Goal: Check status: Check status

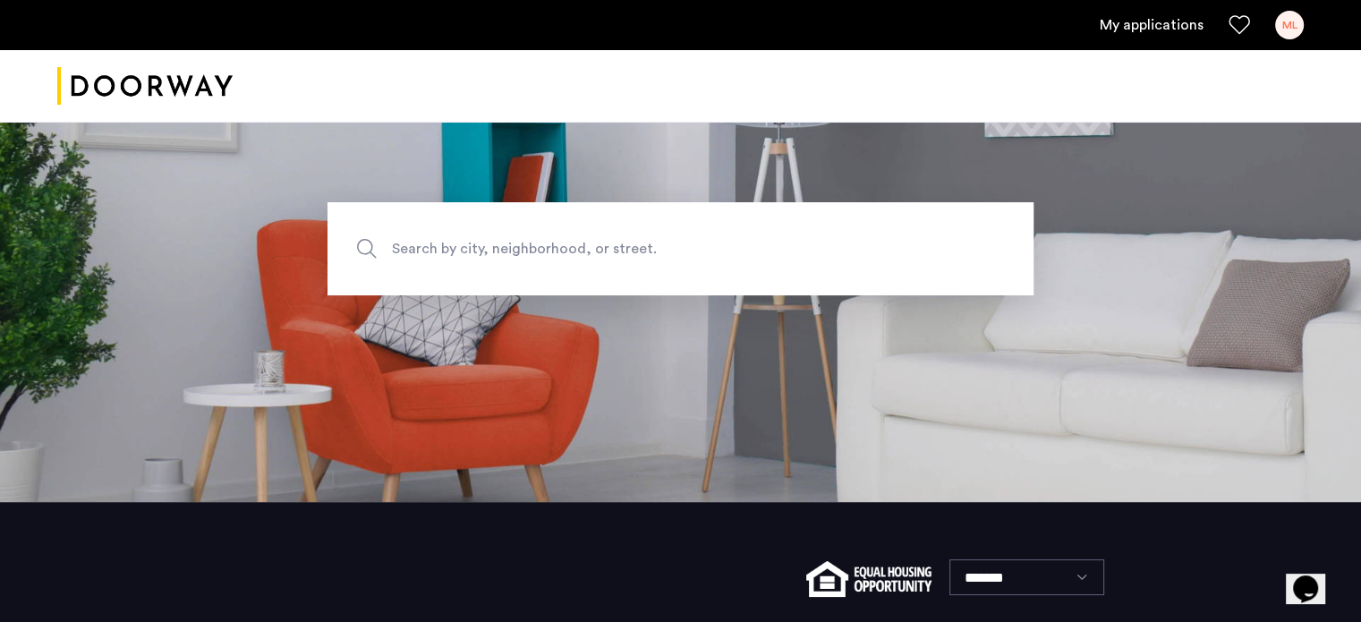
scroll to position [179, 0]
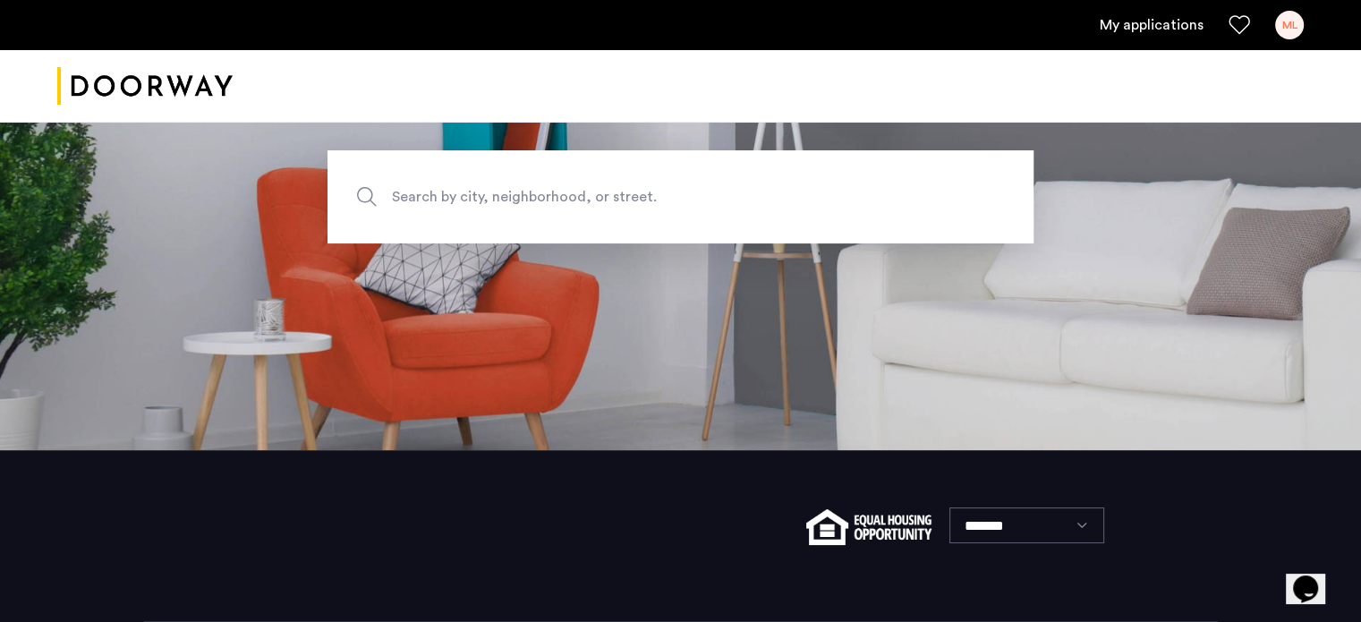
drag, startPoint x: 1114, startPoint y: 47, endPoint x: 1118, endPoint y: 28, distance: 19.1
click at [1115, 38] on div "My applications ML" at bounding box center [680, 25] width 1361 height 50
click at [1119, 26] on link "My applications" at bounding box center [1152, 24] width 104 height 21
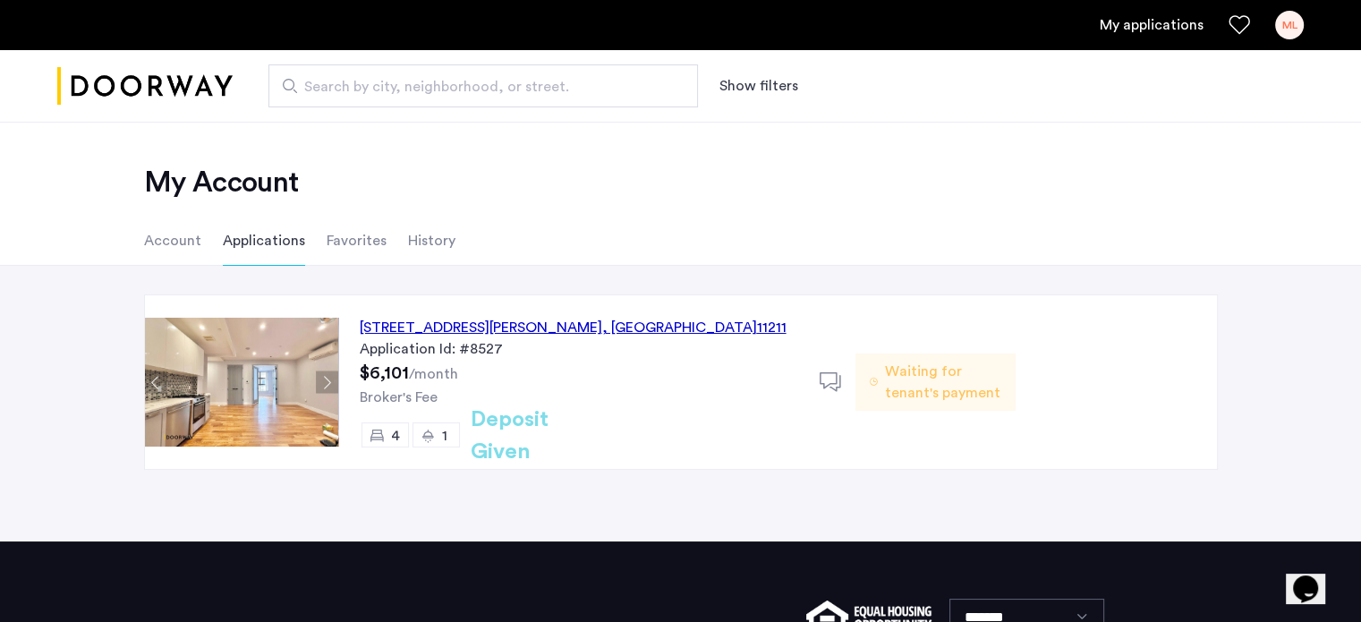
click at [548, 332] on div "17 Devoe Street, Unit 106, Brooklyn , NY 11211" at bounding box center [573, 327] width 427 height 21
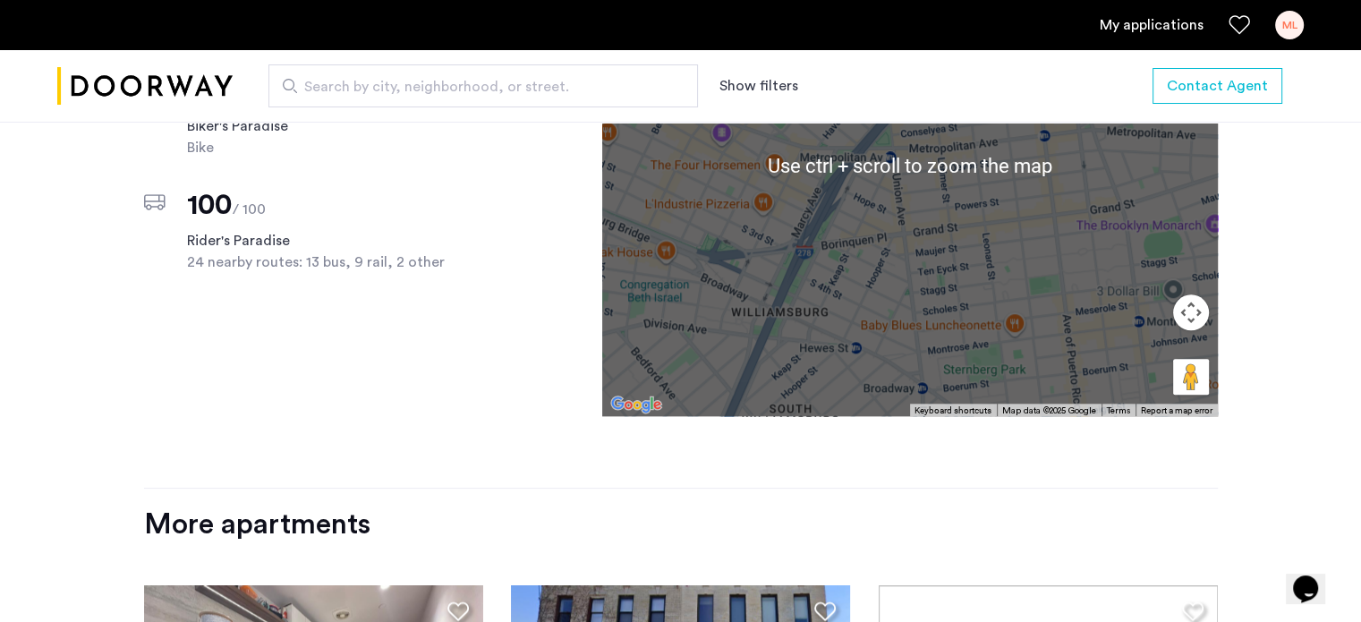
scroll to position [1521, 0]
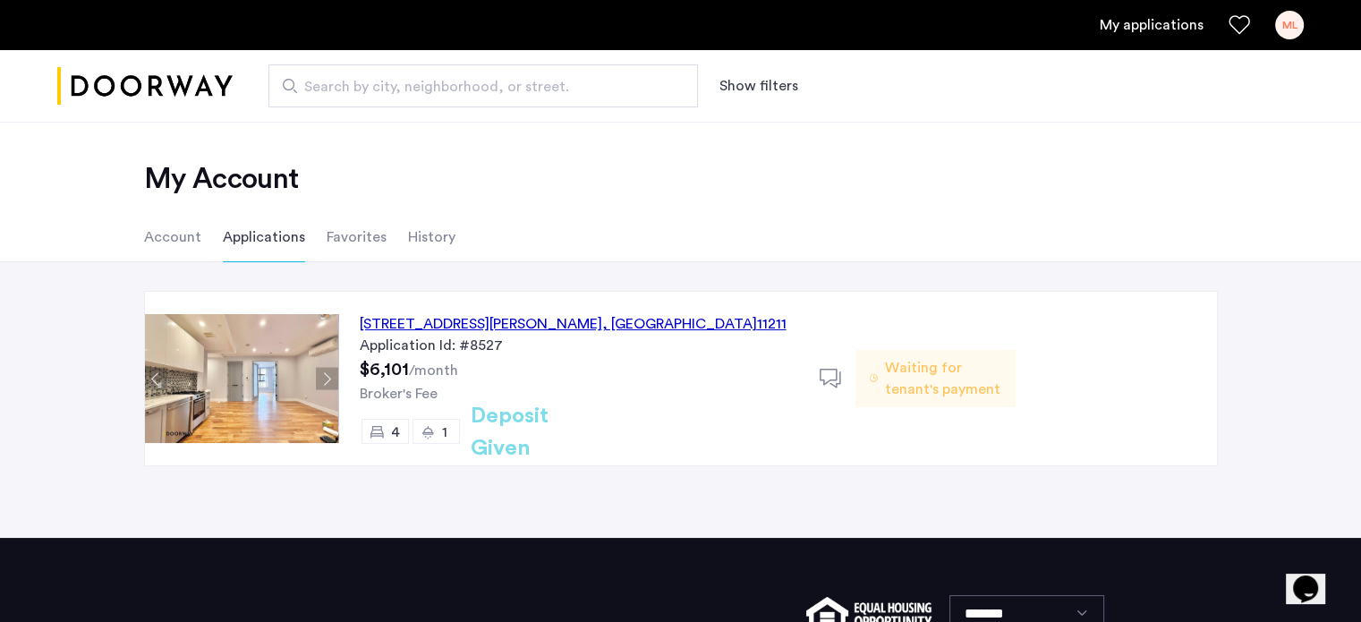
click at [891, 385] on span "Waiting for tenant's payment" at bounding box center [943, 378] width 116 height 43
click at [884, 350] on div "Waiting for tenant's payment" at bounding box center [936, 378] width 160 height 57
click at [530, 433] on h2 "Deposit Given" at bounding box center [542, 432] width 142 height 64
click at [319, 371] on button "Next apartment" at bounding box center [327, 379] width 22 height 22
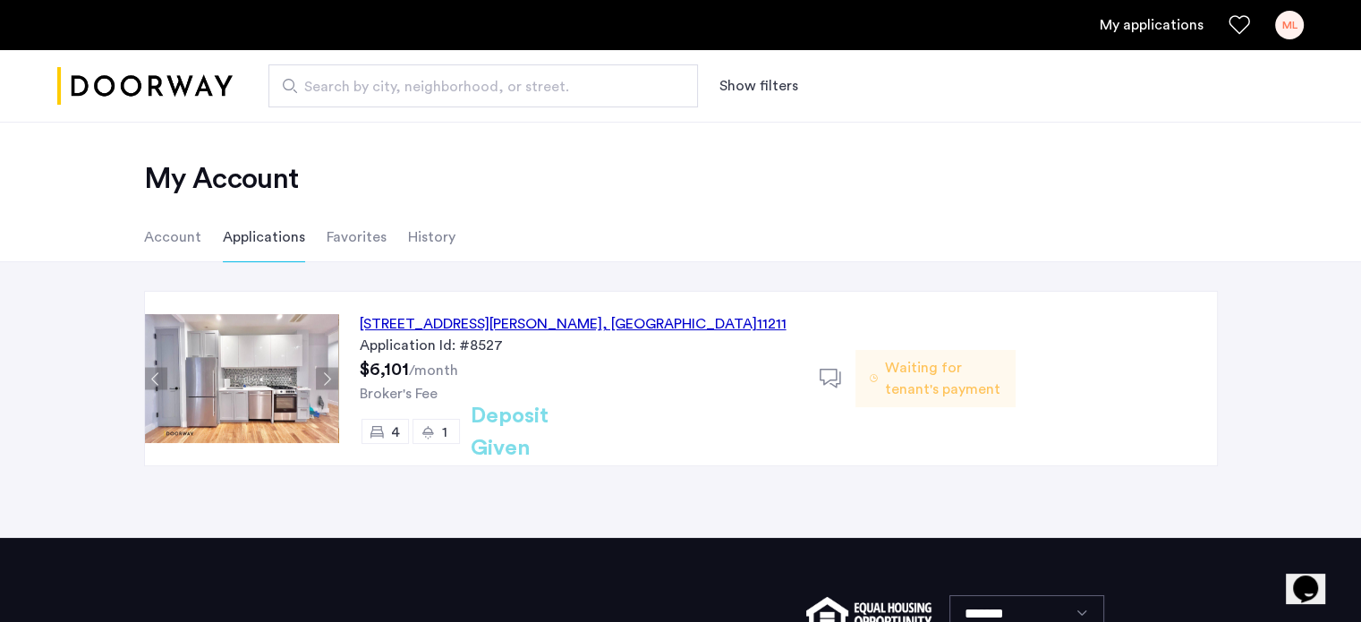
click at [322, 371] on button "Next apartment" at bounding box center [327, 379] width 22 height 22
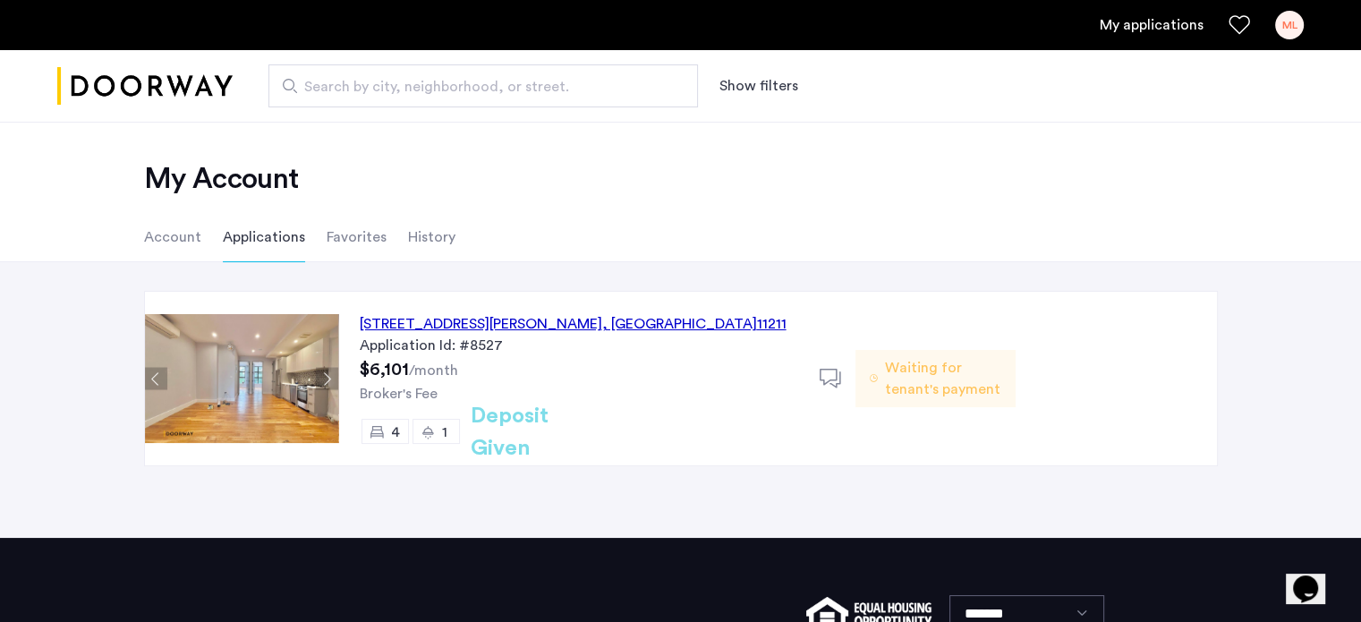
click at [248, 237] on li "Applications" at bounding box center [264, 237] width 82 height 50
click at [537, 323] on div "[STREET_ADDRESS][PERSON_NAME]" at bounding box center [573, 323] width 427 height 21
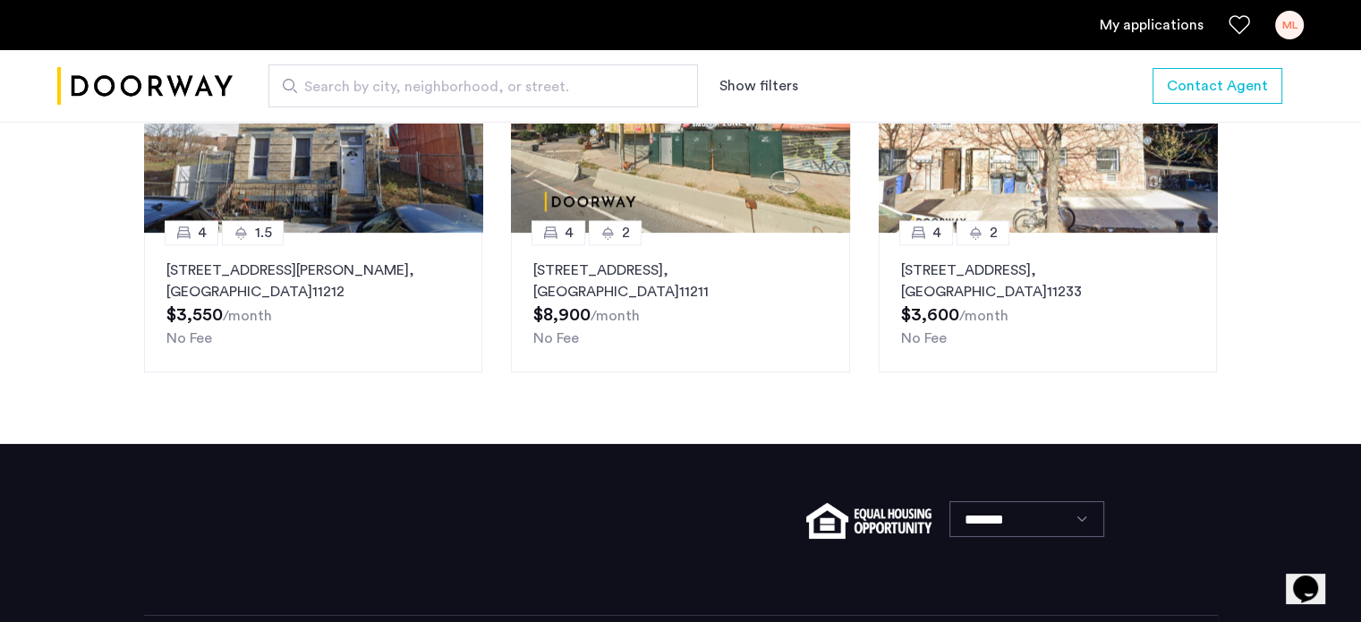
scroll to position [2276, 0]
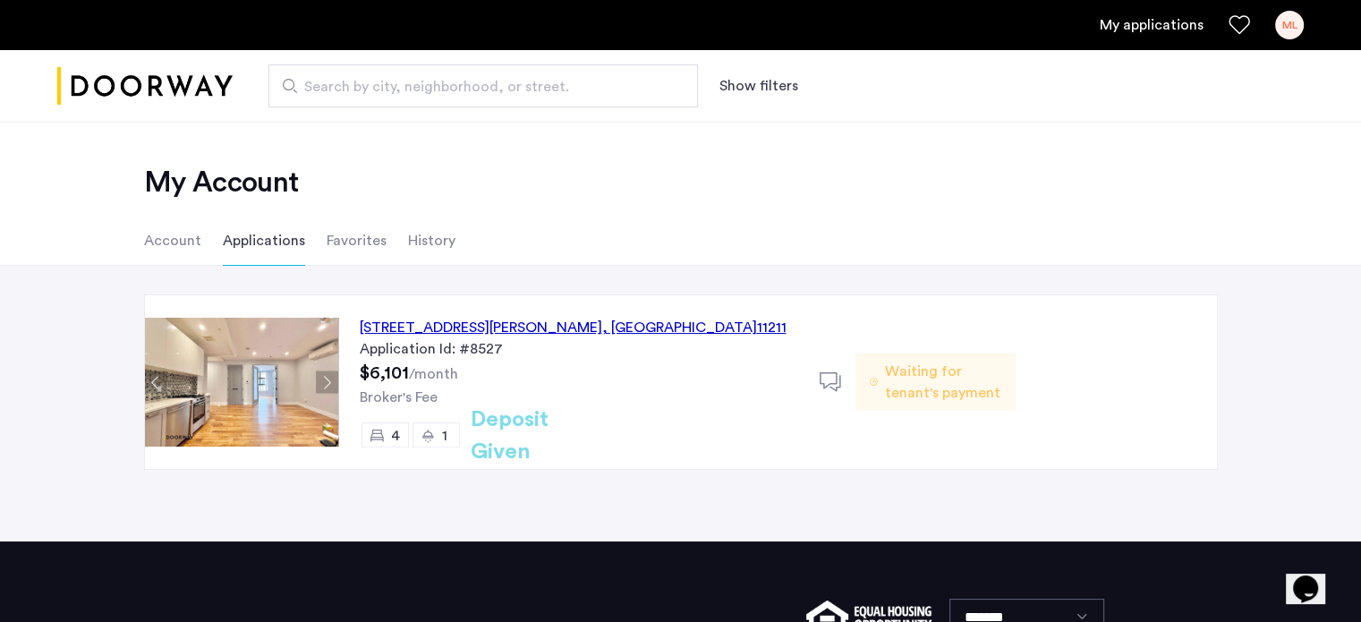
click at [1292, 27] on div "ML" at bounding box center [1289, 25] width 29 height 29
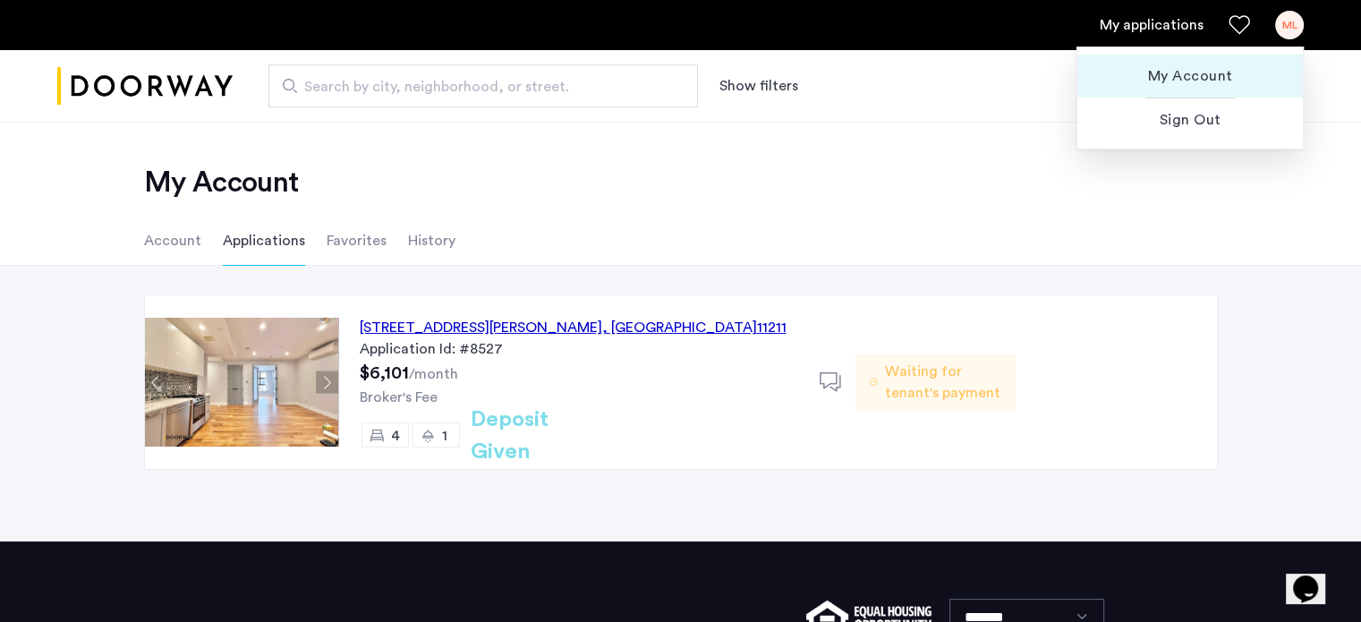
click at [1212, 72] on span "My Account" at bounding box center [1190, 75] width 197 height 21
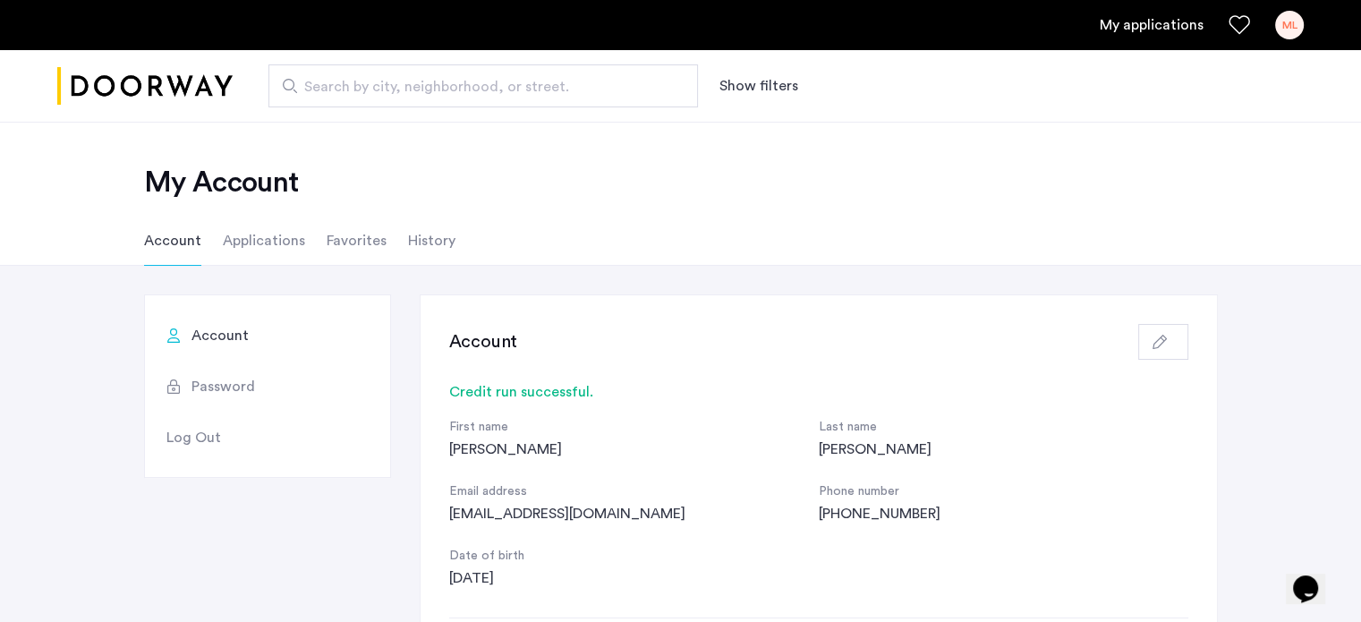
click at [251, 243] on li "Applications" at bounding box center [264, 241] width 82 height 50
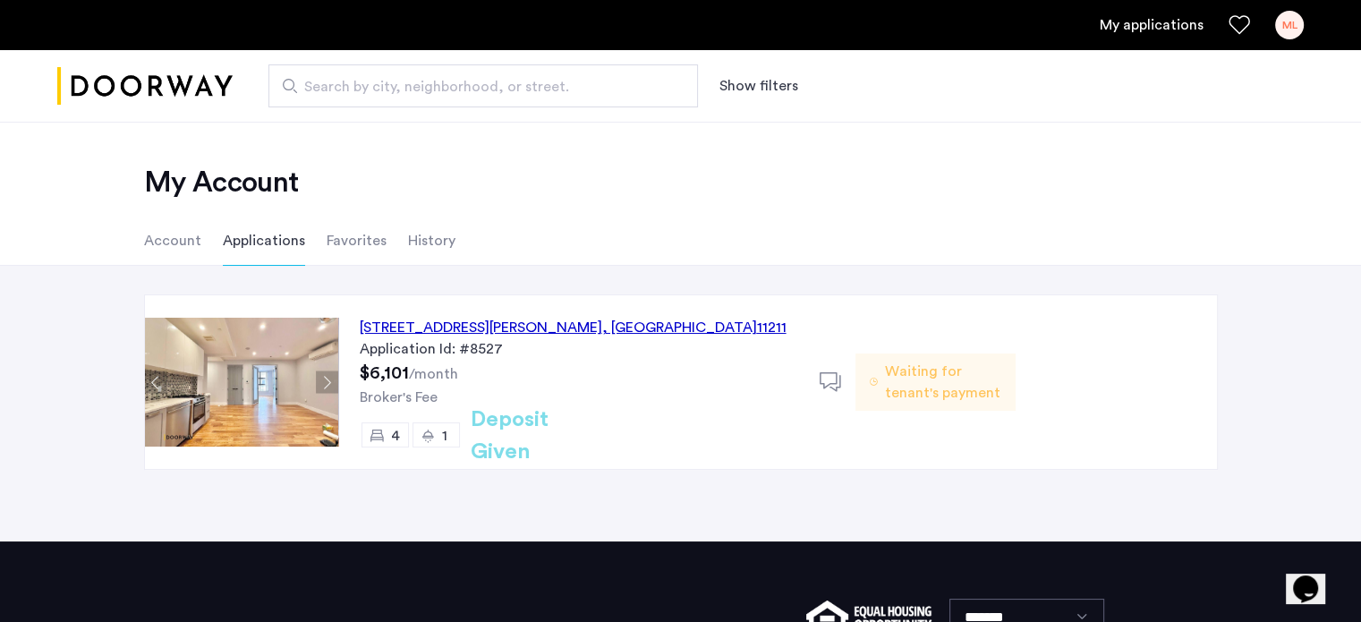
click at [337, 246] on li "Favorites" at bounding box center [357, 241] width 60 height 50
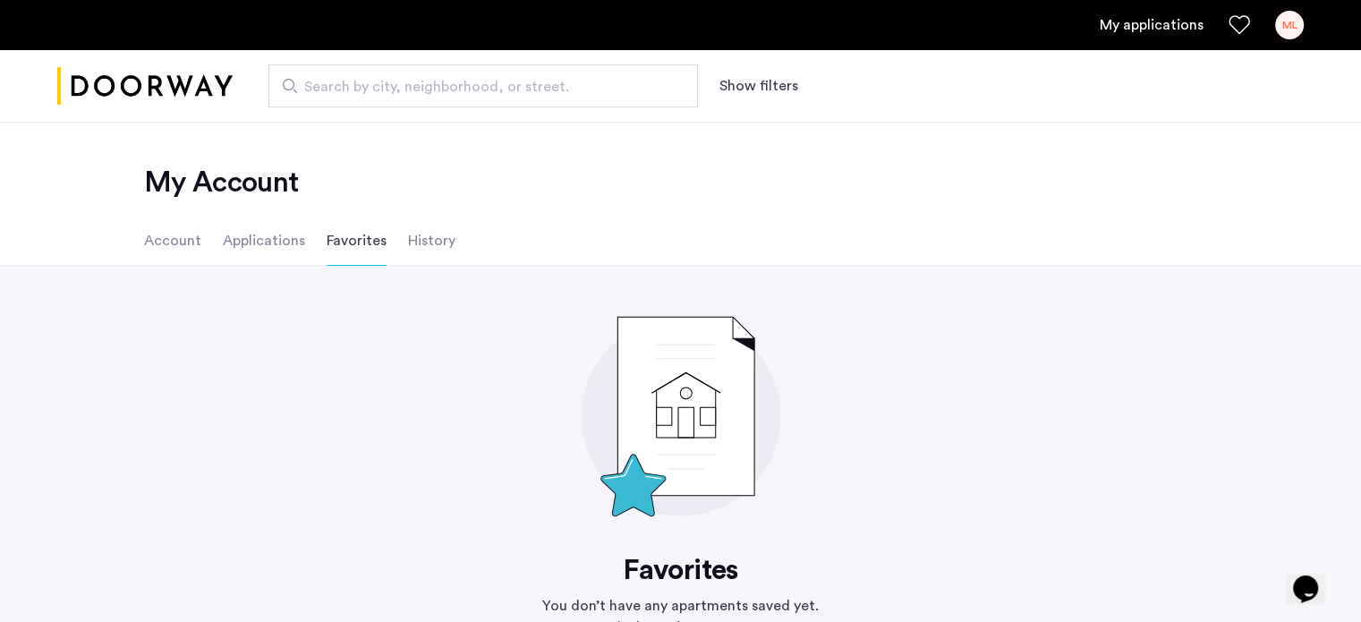
click at [422, 248] on li "History" at bounding box center [431, 241] width 47 height 50
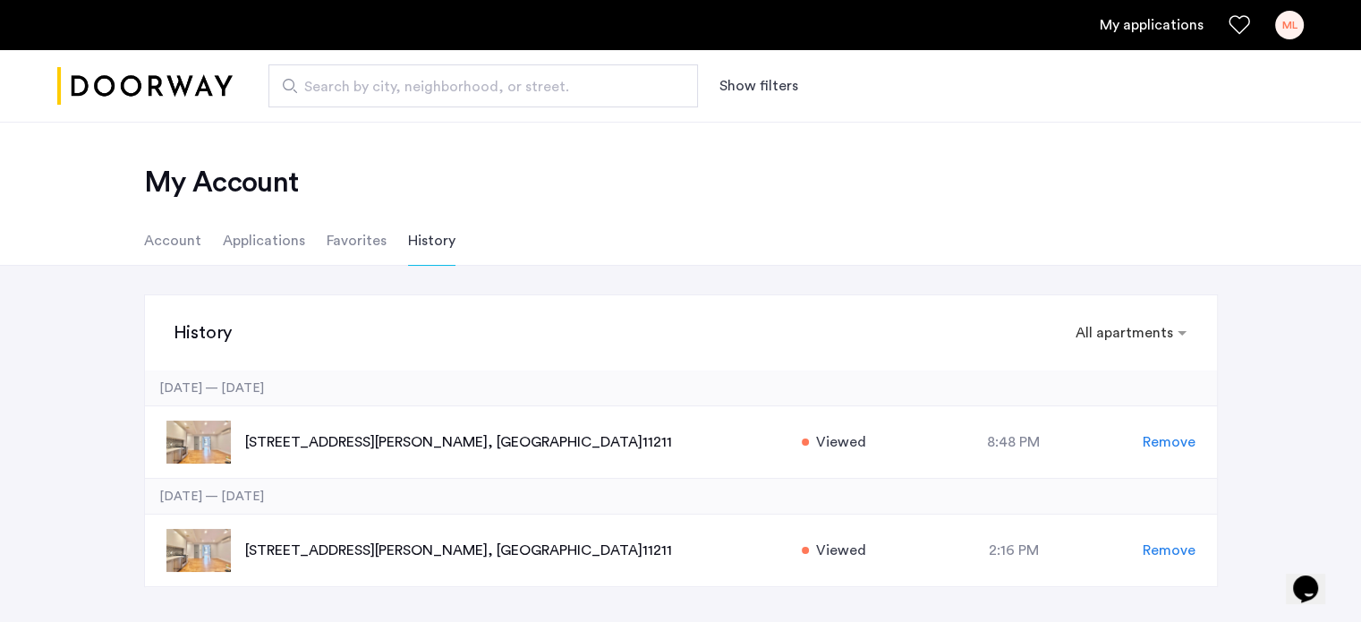
click at [199, 244] on ul "Account Applications Favorites History" at bounding box center [681, 241] width 1128 height 50
click at [166, 238] on li "Account" at bounding box center [172, 241] width 57 height 50
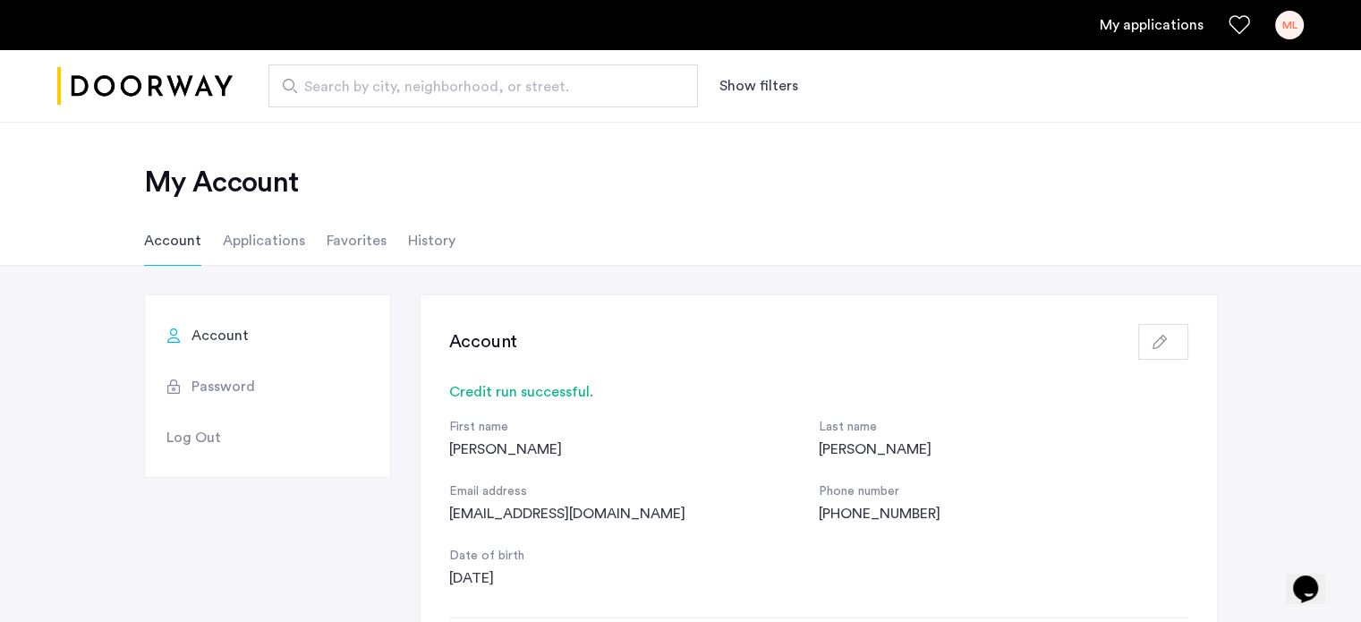
click at [425, 256] on li "History" at bounding box center [431, 241] width 47 height 50
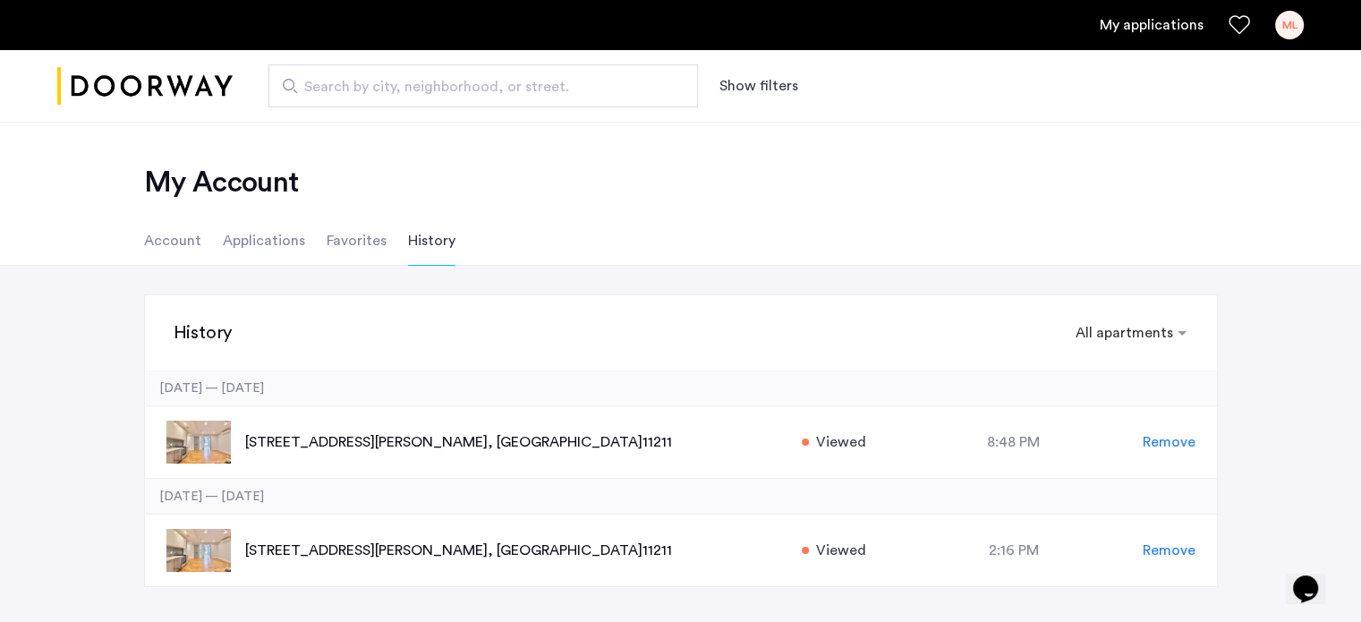
click at [177, 231] on li "Account" at bounding box center [172, 241] width 57 height 50
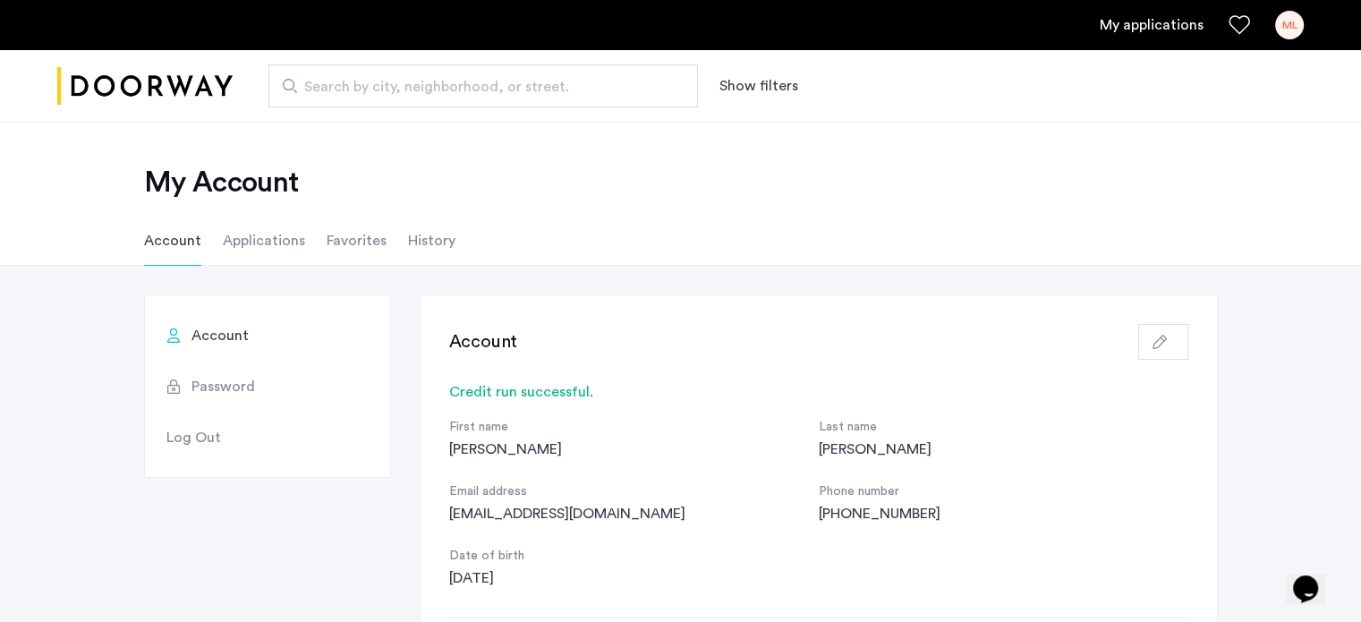
click at [418, 240] on li "History" at bounding box center [431, 241] width 47 height 50
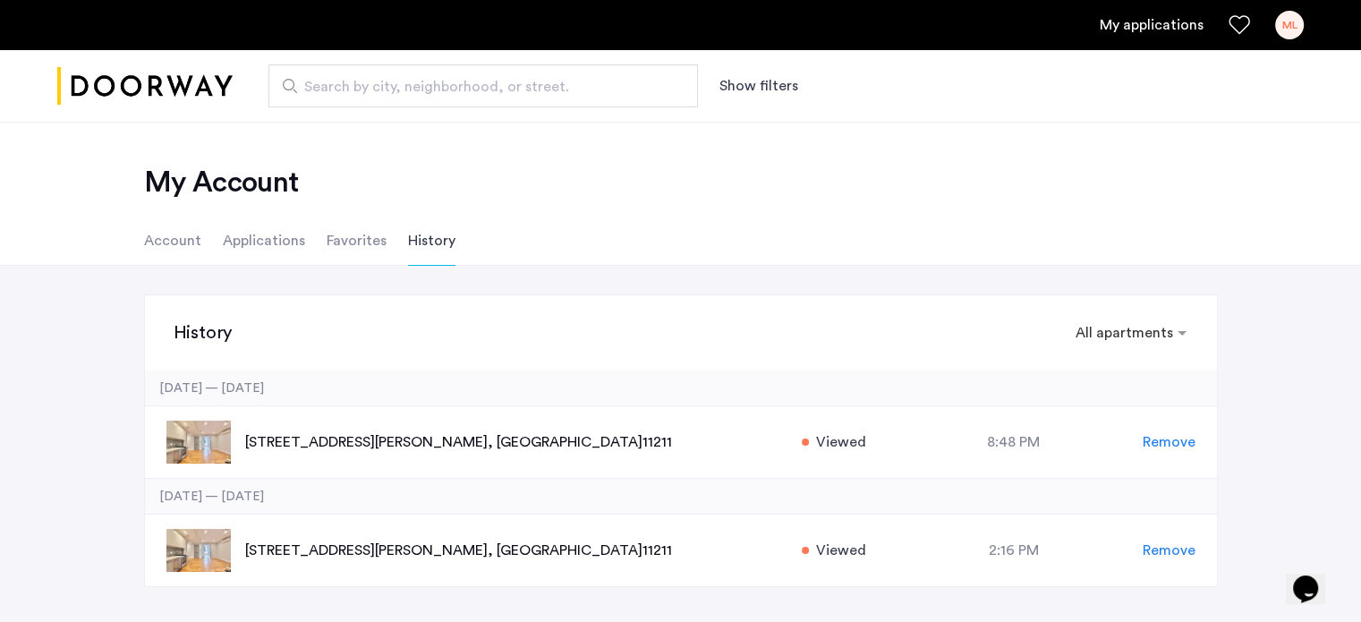
click at [279, 230] on li "Applications" at bounding box center [264, 241] width 82 height 50
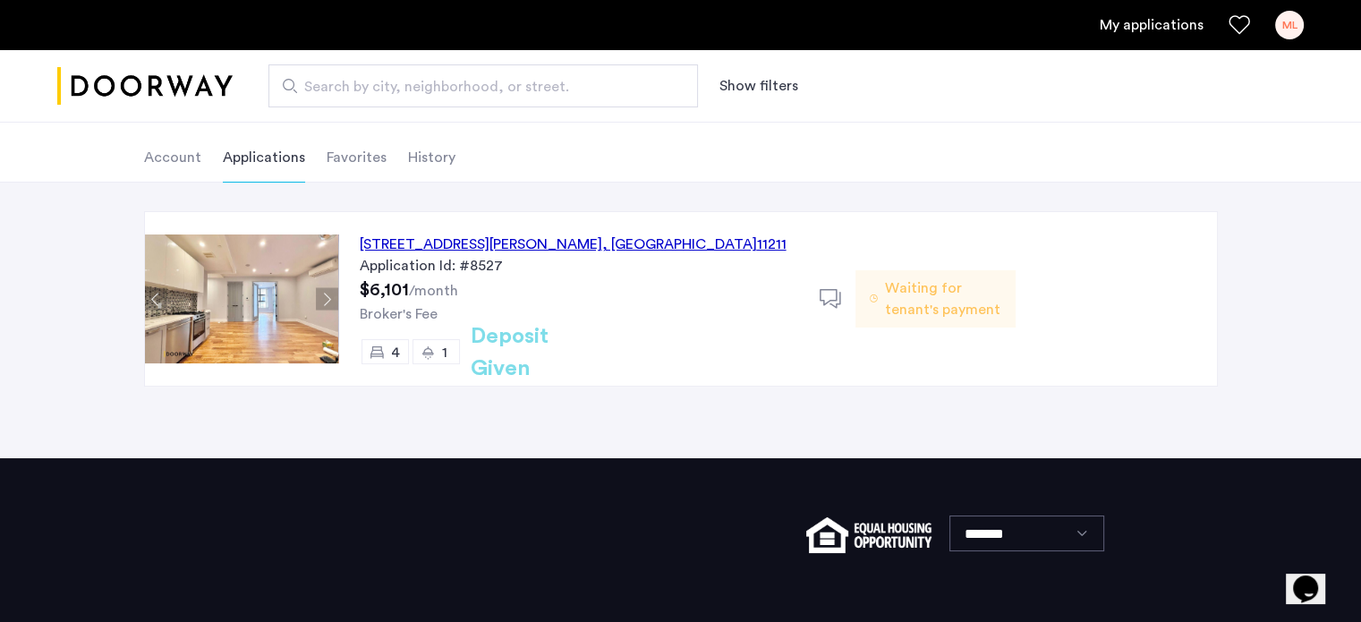
scroll to position [89, 0]
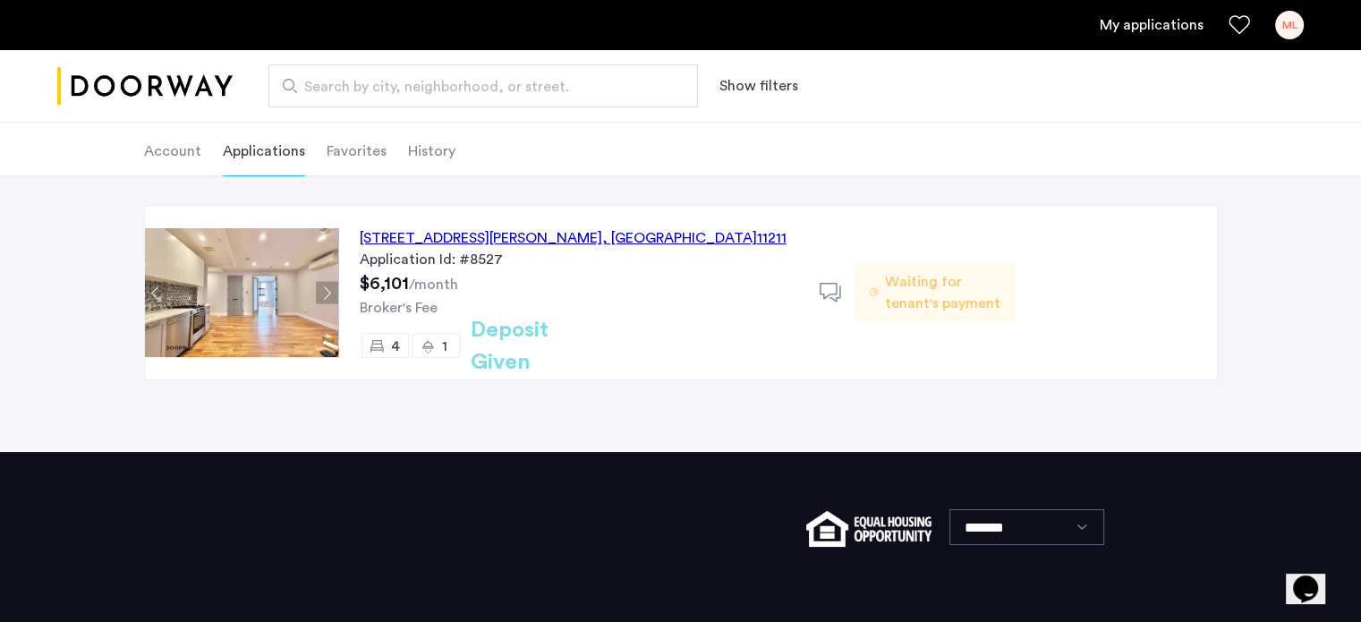
click at [802, 285] on div "17 Devoe Street, Unit 106, Brooklyn , NY 11211 Application Id: #8527 $6,101 /mo…" at bounding box center [578, 293] width 481 height 174
click at [576, 330] on div "17 Devoe Street, Unit 106, Brooklyn , NY 11211 Application Id: #8527 $6,101 /mo…" at bounding box center [578, 293] width 481 height 174
click at [479, 339] on h2 "Deposit Given" at bounding box center [542, 346] width 142 height 64
click at [388, 345] on div "4" at bounding box center [385, 345] width 47 height 25
click at [319, 293] on button "Next apartment" at bounding box center [327, 293] width 22 height 22
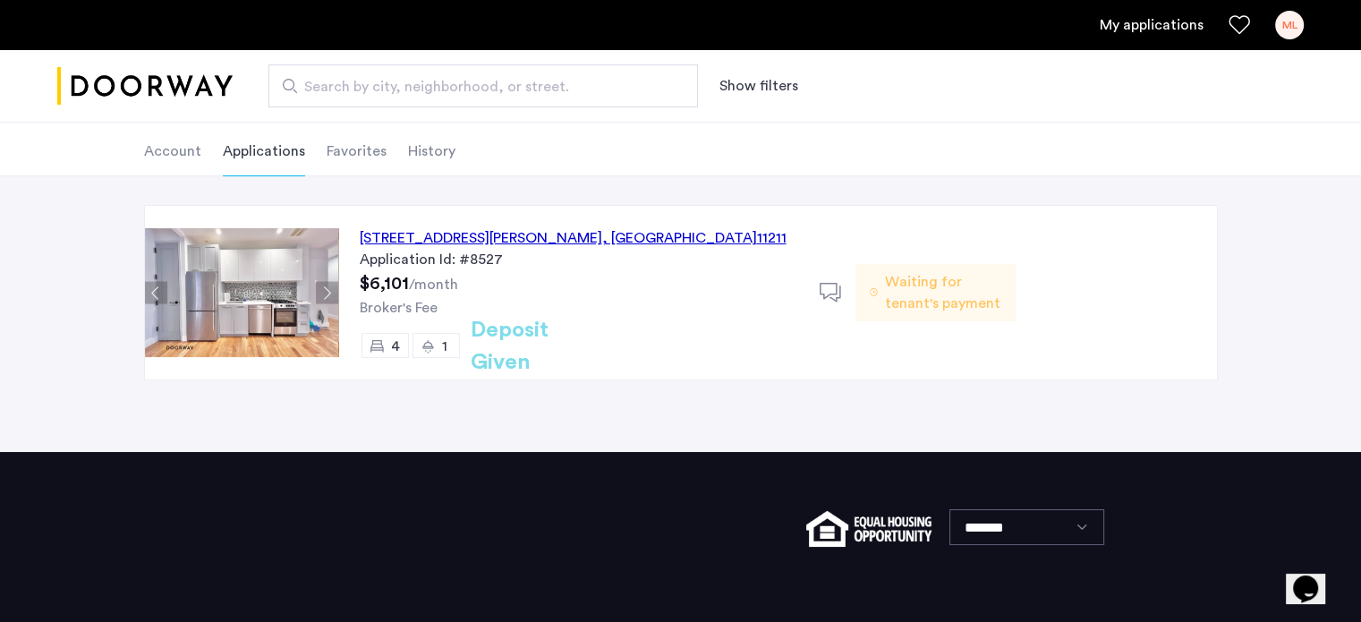
click at [327, 289] on button "Next apartment" at bounding box center [327, 293] width 22 height 22
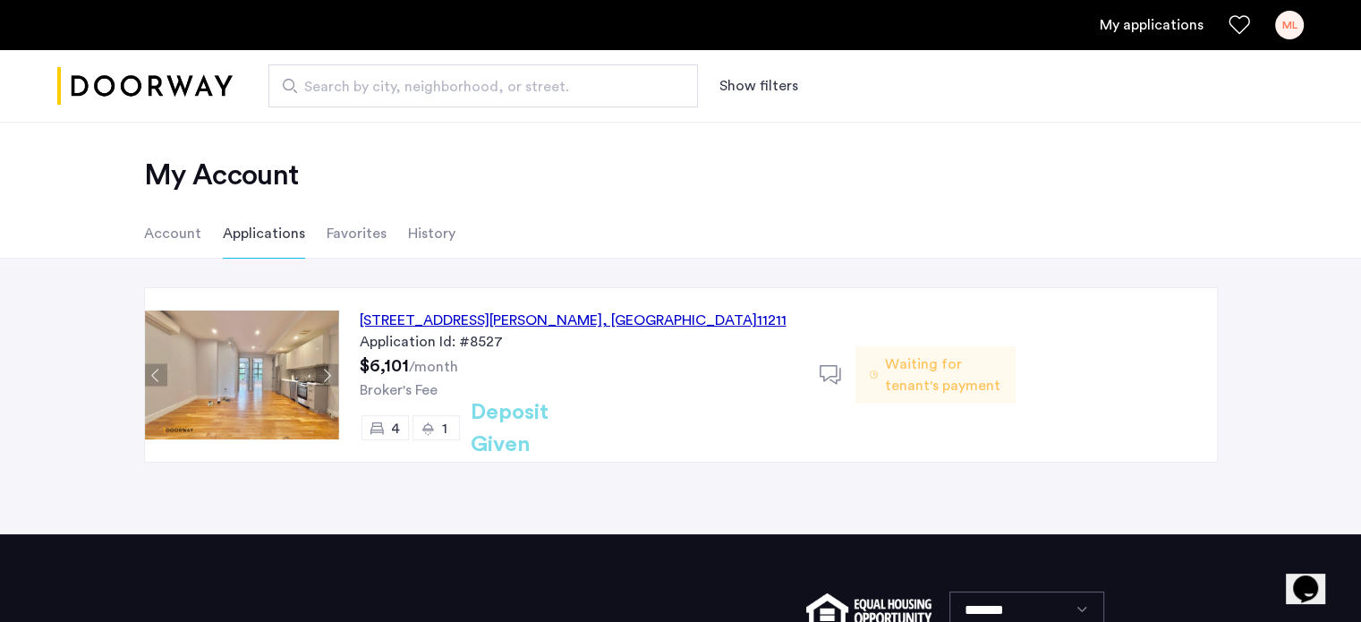
scroll to position [0, 0]
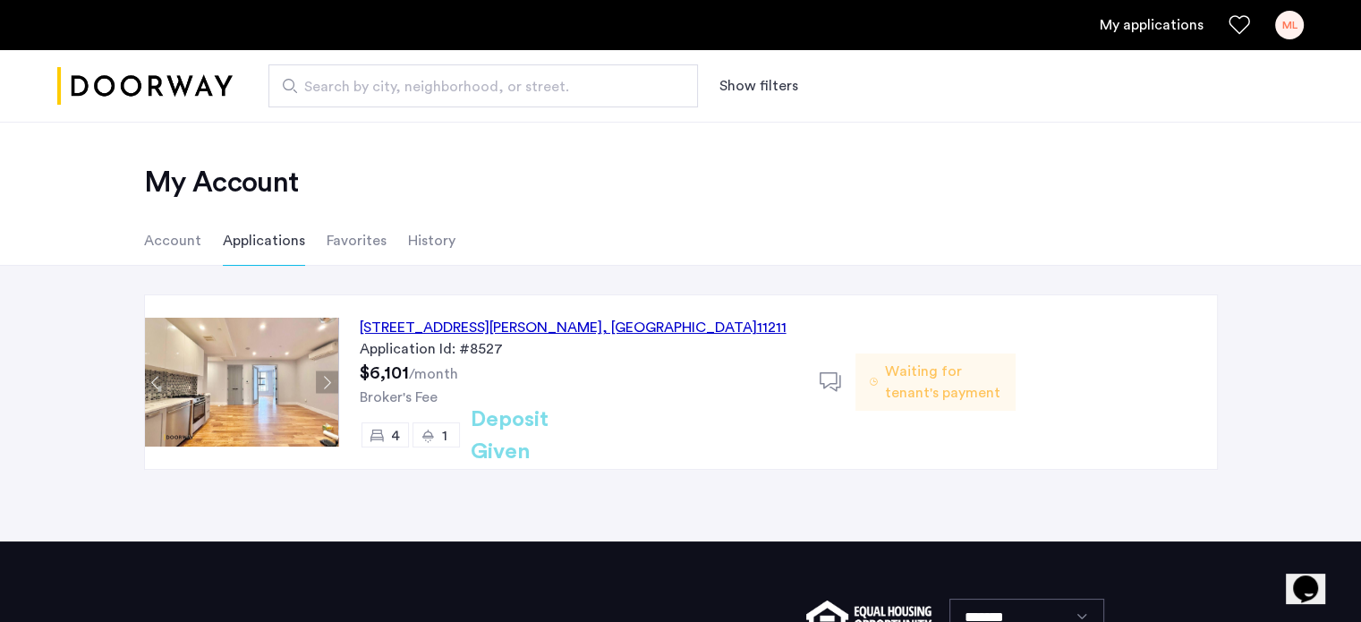
click at [1143, 35] on link "My applications" at bounding box center [1152, 24] width 104 height 21
click at [1146, 23] on link "My applications" at bounding box center [1152, 24] width 104 height 21
click at [524, 318] on div "17 Devoe Street, Unit 106, Brooklyn , NY 11211" at bounding box center [573, 327] width 427 height 21
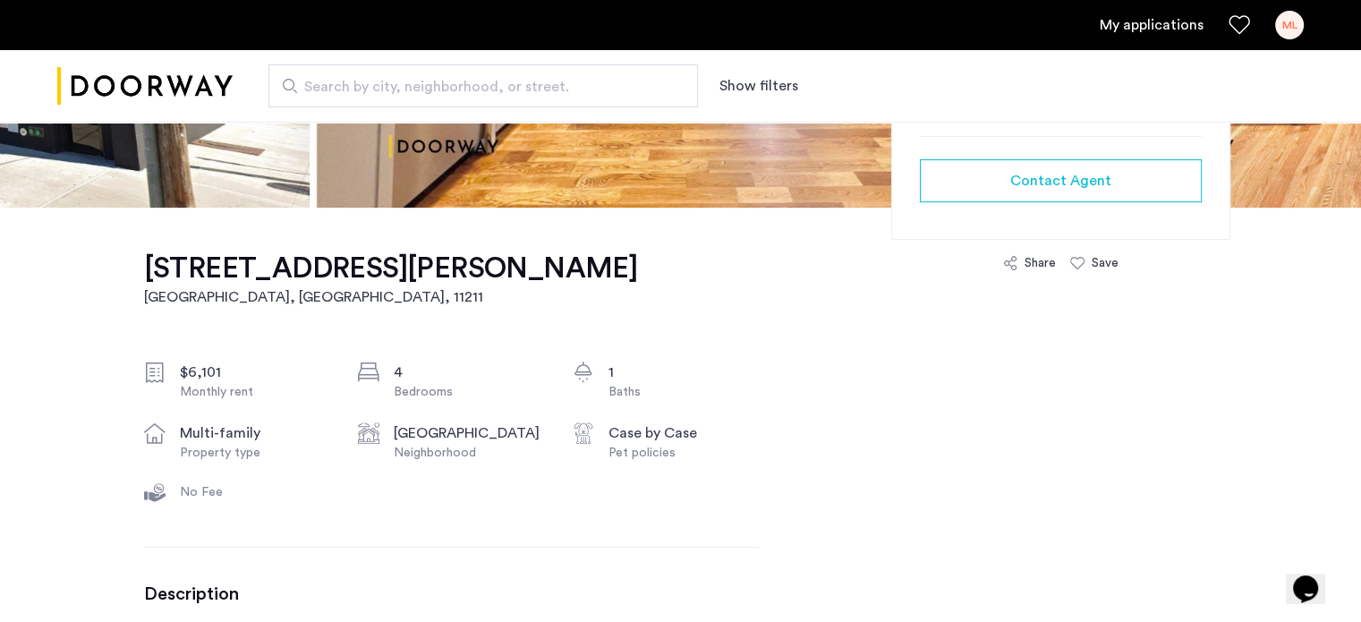
scroll to position [447, 0]
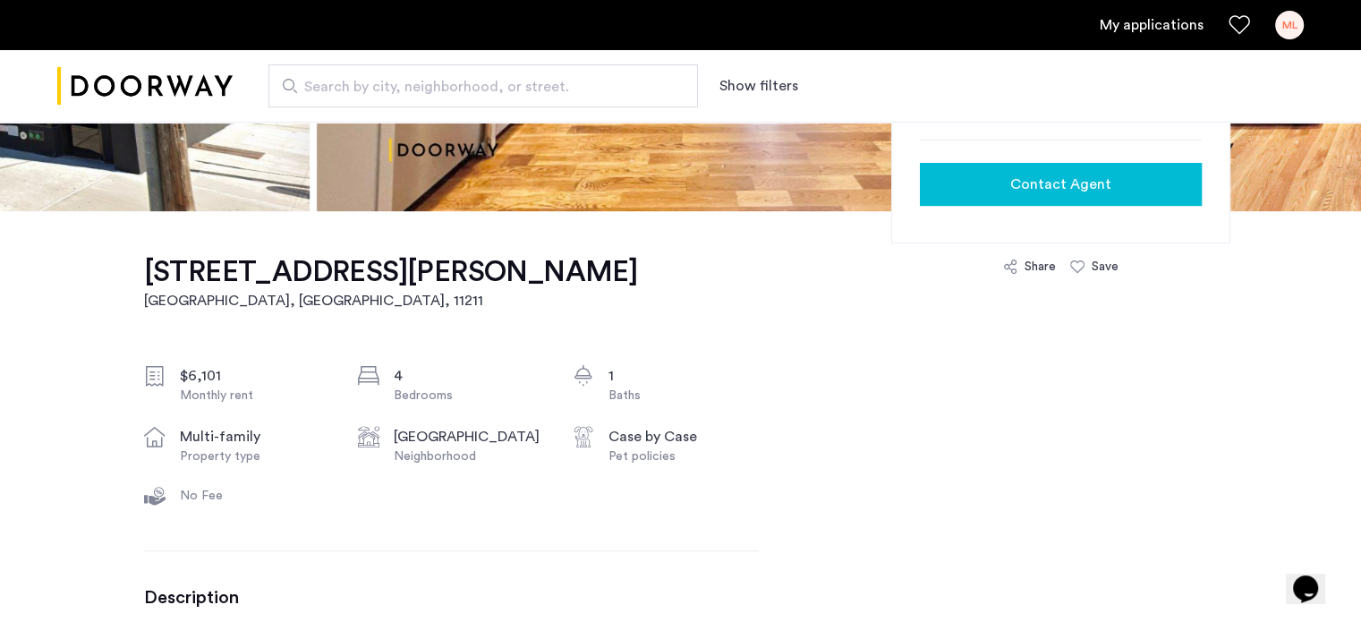
click at [981, 200] on button "Contact Agent" at bounding box center [1061, 184] width 282 height 43
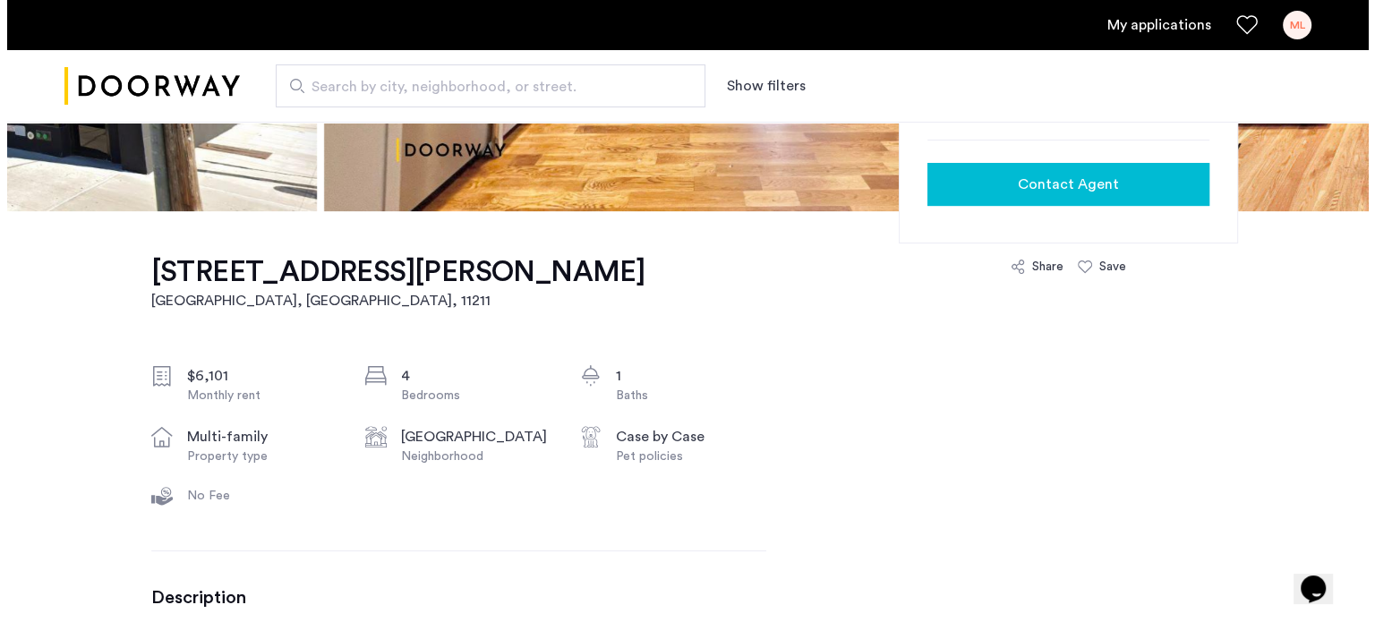
scroll to position [0, 0]
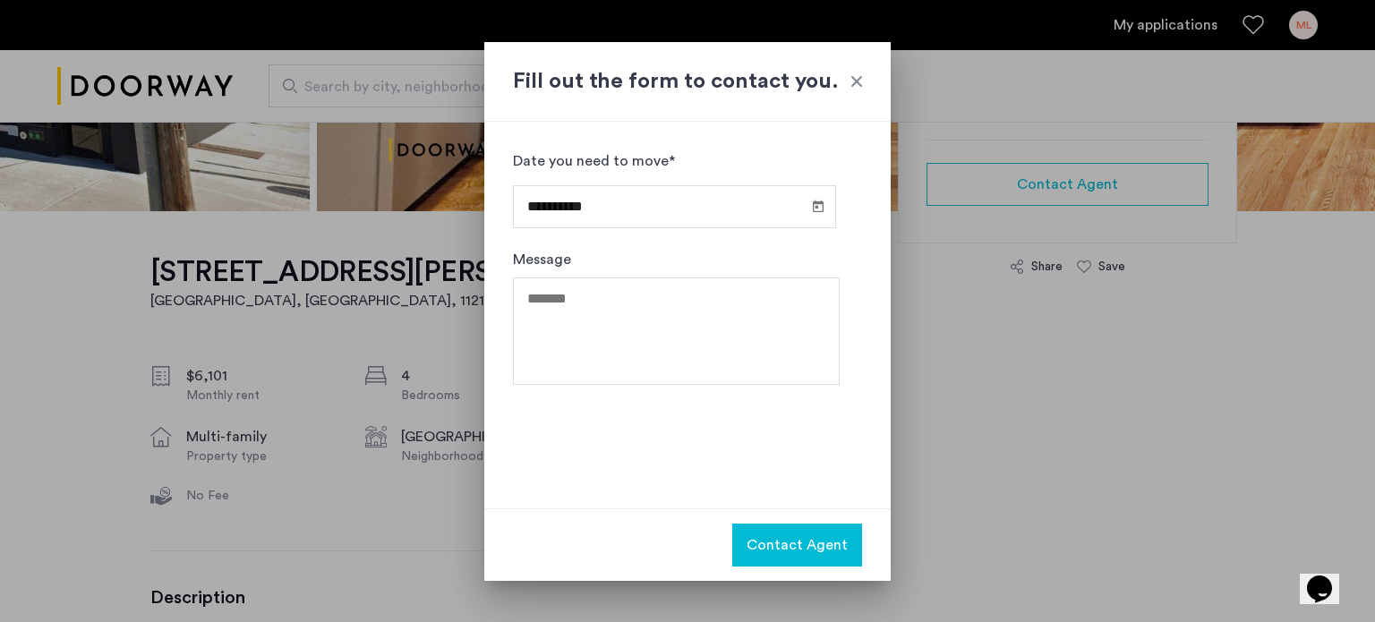
click at [859, 82] on div at bounding box center [857, 81] width 18 height 18
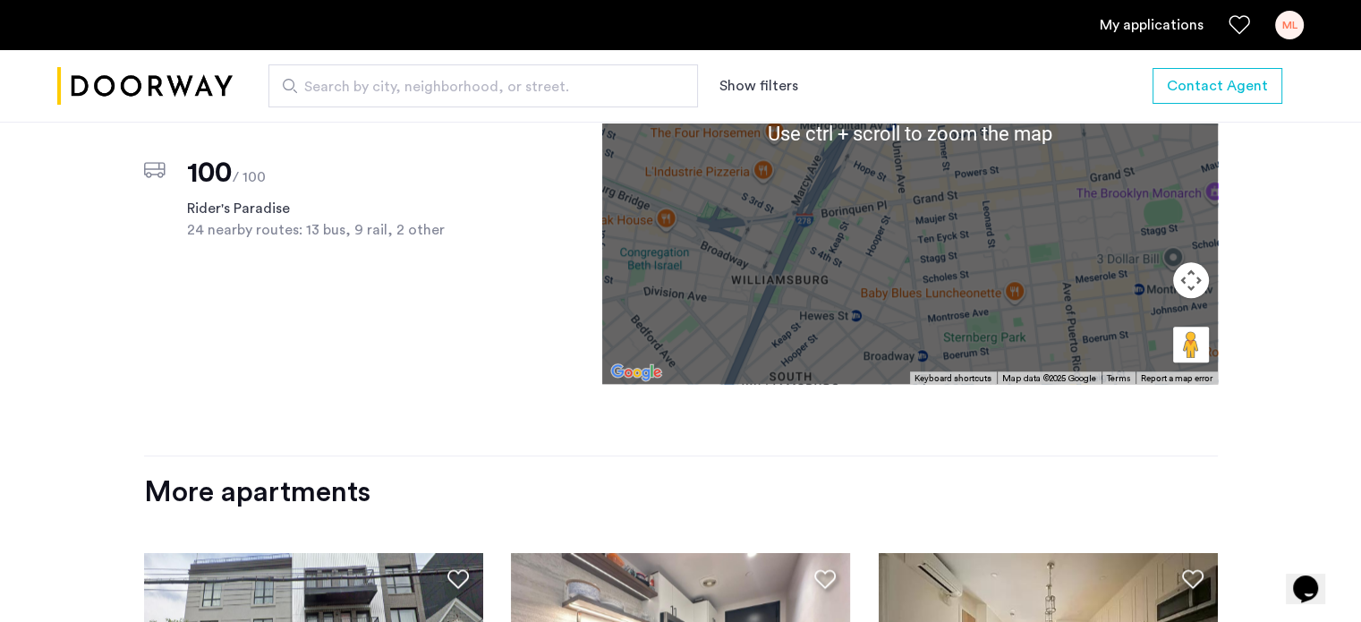
scroll to position [1700, 0]
